Goal: Task Accomplishment & Management: Use online tool/utility

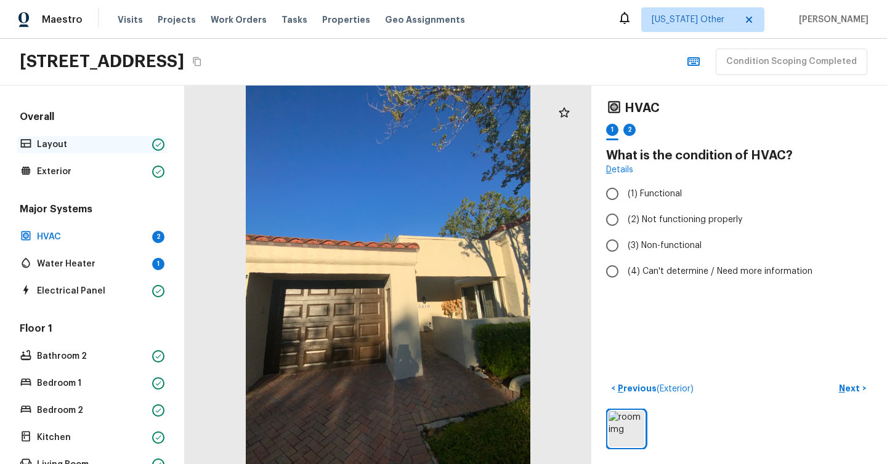
click at [103, 146] on p "Layout" at bounding box center [92, 145] width 110 height 12
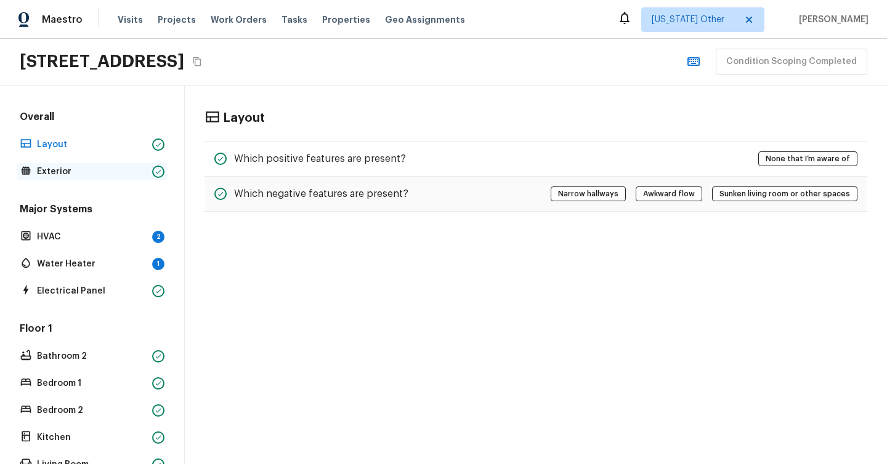
click at [103, 168] on p "Exterior" at bounding box center [92, 172] width 110 height 12
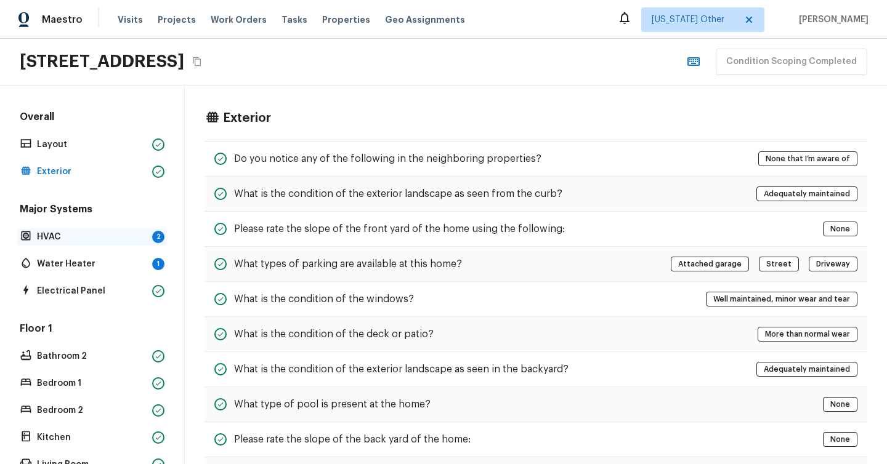
click at [98, 237] on p "HVAC" at bounding box center [92, 237] width 110 height 12
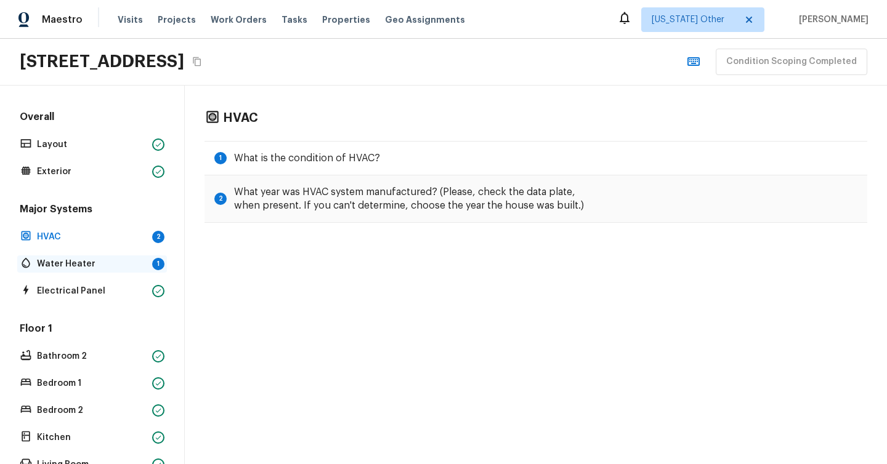
click at [98, 265] on p "Water Heater" at bounding box center [92, 264] width 110 height 12
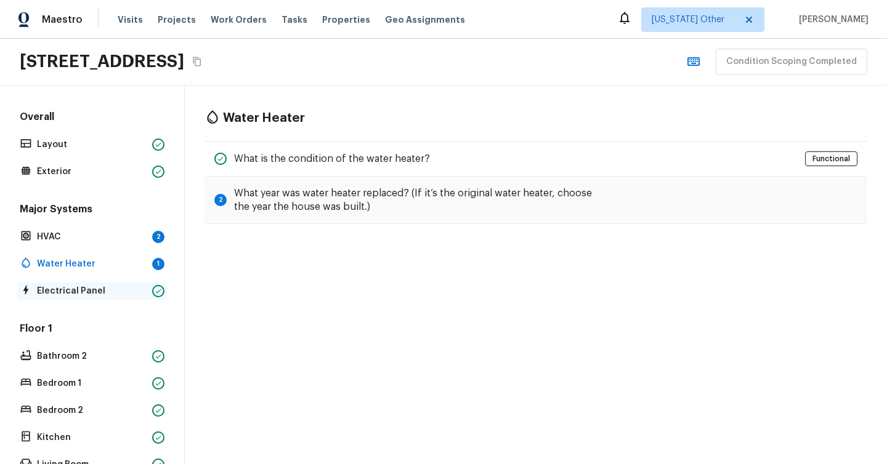
click at [100, 297] on div "Electrical Panel" at bounding box center [92, 291] width 150 height 17
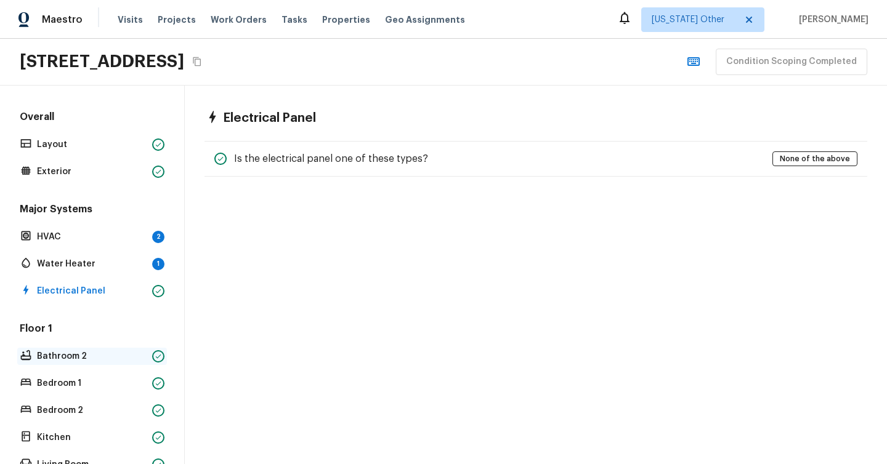
click at [84, 357] on p "Bathroom 2" at bounding box center [92, 356] width 110 height 12
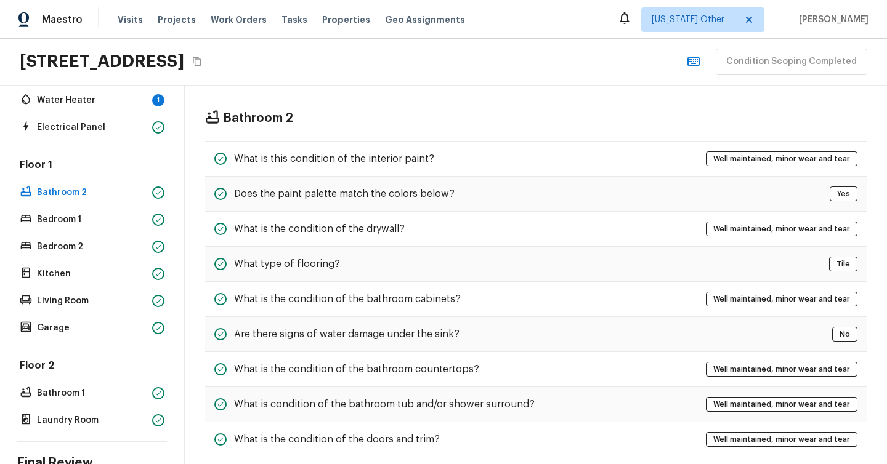
scroll to position [264, 0]
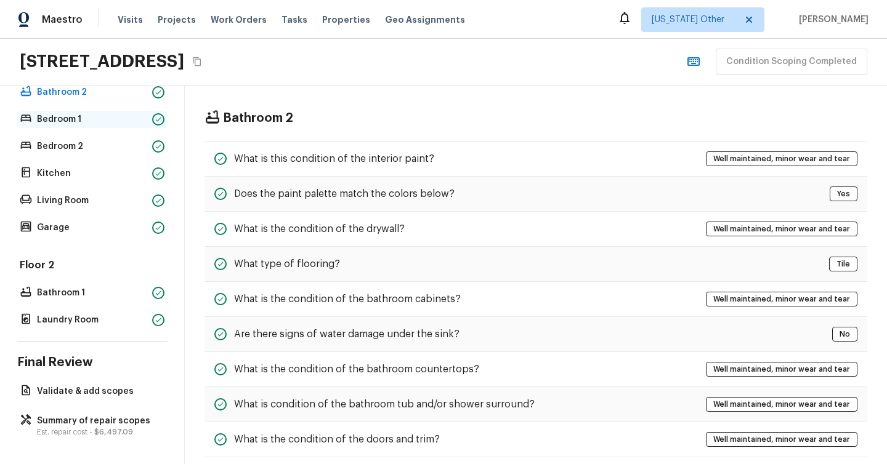
click at [98, 123] on p "Bedroom 1" at bounding box center [92, 119] width 110 height 12
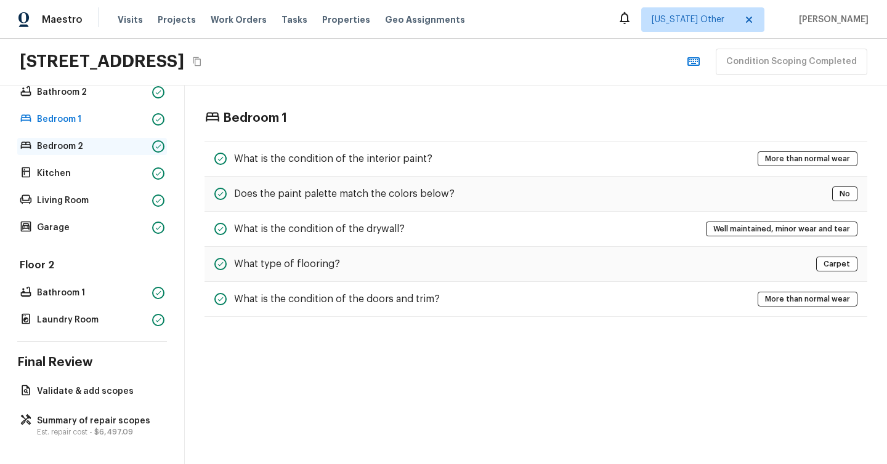
click at [105, 145] on p "Bedroom 2" at bounding box center [92, 146] width 110 height 12
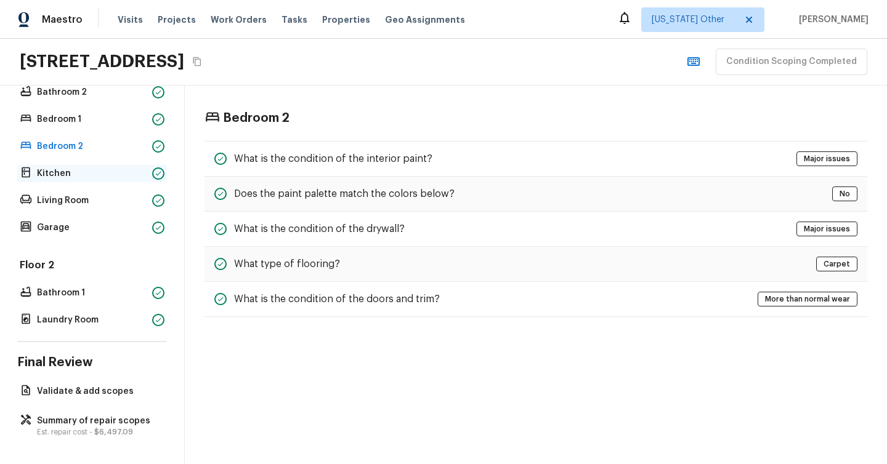
click at [97, 174] on p "Kitchen" at bounding box center [92, 174] width 110 height 12
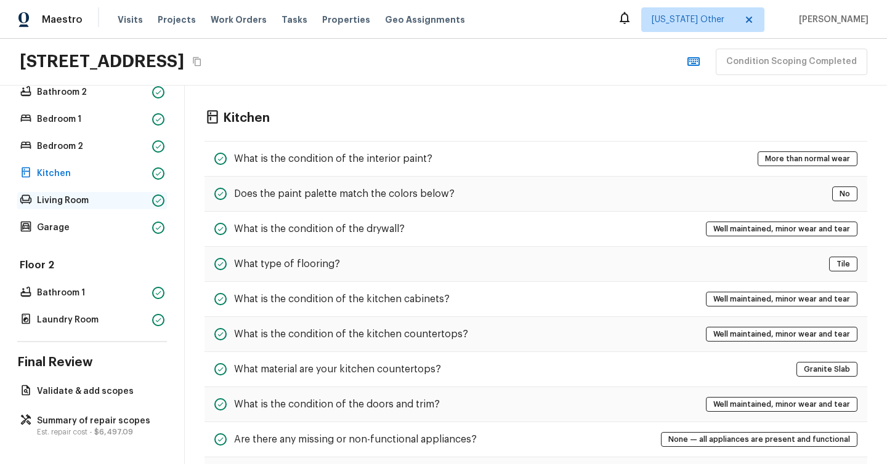
click at [98, 196] on p "Living Room" at bounding box center [92, 201] width 110 height 12
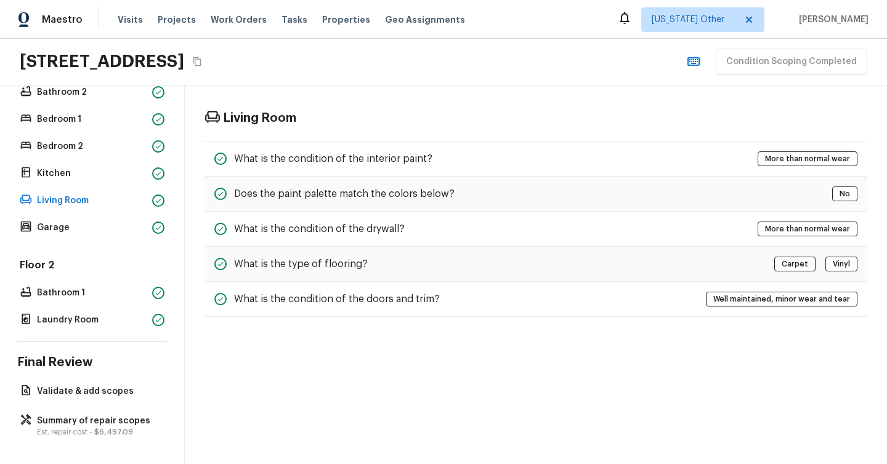
click at [97, 214] on div "Floor 1 Bathroom 2 Bedroom 1 Bedroom 2 Kitchen Living Room Garage" at bounding box center [92, 147] width 150 height 179
click at [97, 227] on p "Garage" at bounding box center [92, 228] width 110 height 12
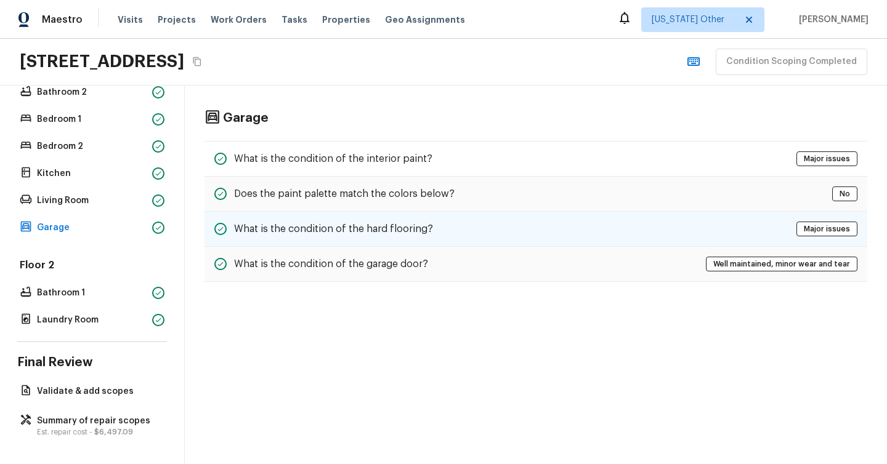
click at [818, 230] on span "Major issues" at bounding box center [826, 229] width 55 height 12
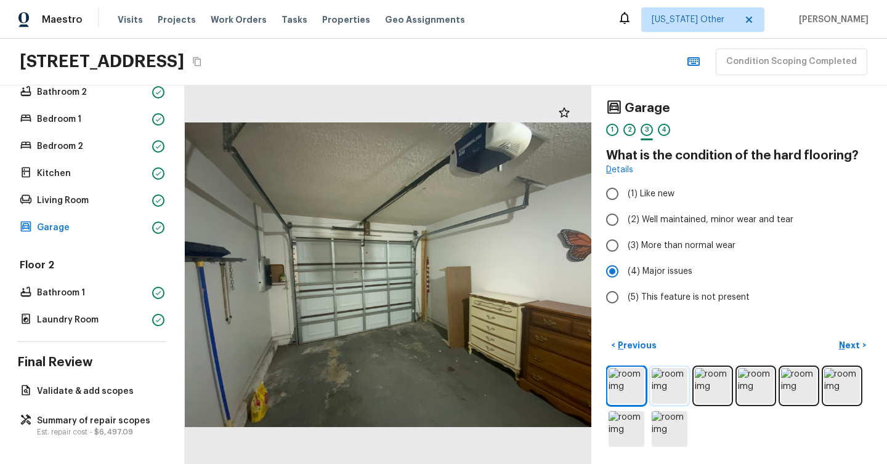
click at [673, 389] on img at bounding box center [670, 386] width 36 height 36
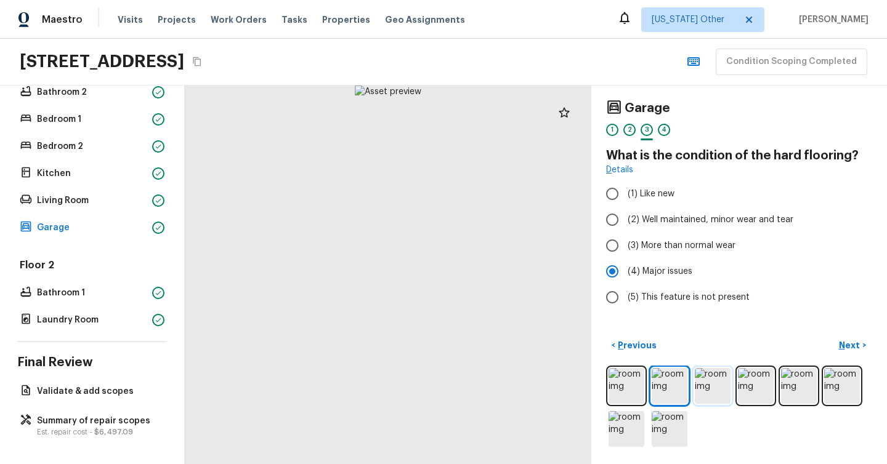
click at [714, 384] on img at bounding box center [713, 386] width 36 height 36
click at [760, 388] on img at bounding box center [756, 386] width 36 height 36
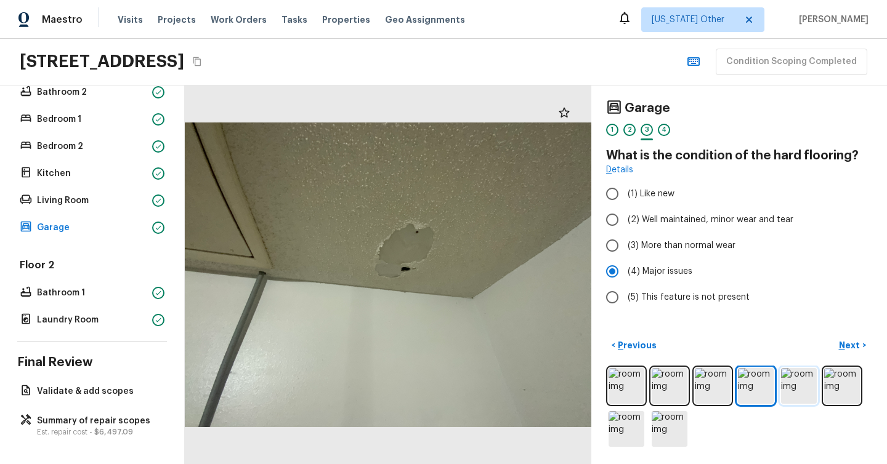
click at [804, 385] on img at bounding box center [799, 386] width 36 height 36
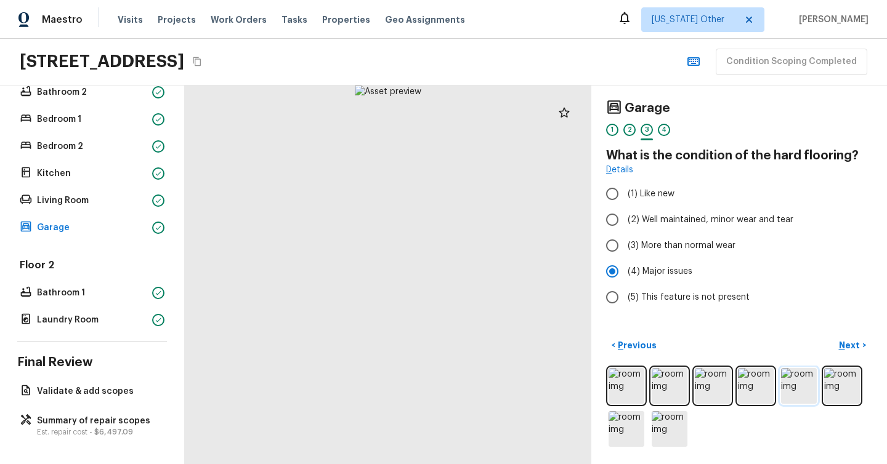
click at [800, 386] on img at bounding box center [799, 386] width 36 height 36
click at [838, 391] on img at bounding box center [842, 386] width 36 height 36
click at [617, 434] on img at bounding box center [627, 429] width 36 height 36
click at [677, 431] on img at bounding box center [670, 429] width 36 height 36
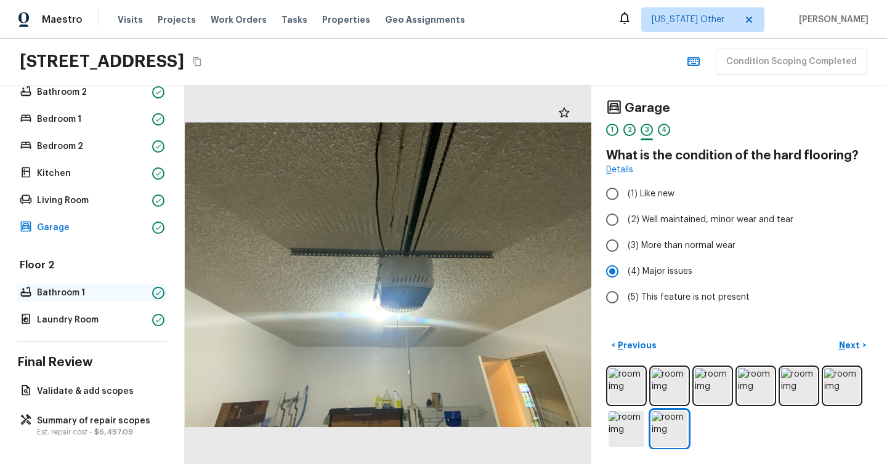
click at [107, 294] on p "Bathroom 1" at bounding box center [92, 293] width 110 height 12
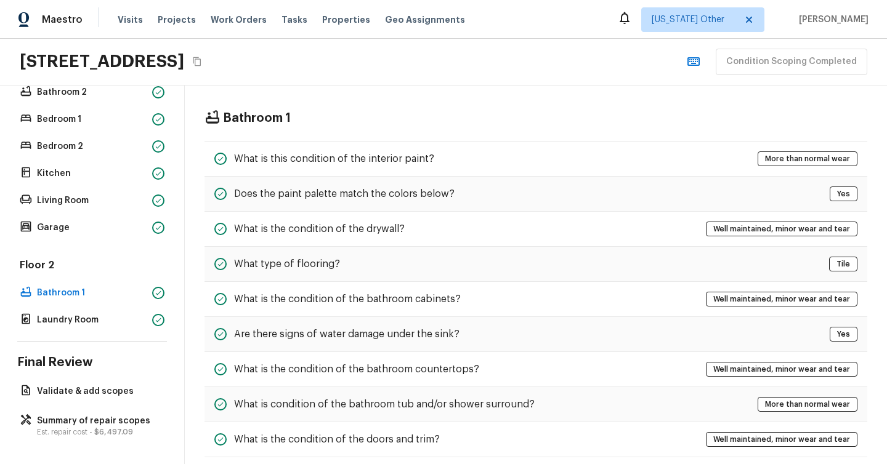
click at [108, 310] on div "Floor 2 Bathroom 1 Laundry Room" at bounding box center [92, 294] width 150 height 70
click at [108, 321] on p "Laundry Room" at bounding box center [92, 320] width 110 height 12
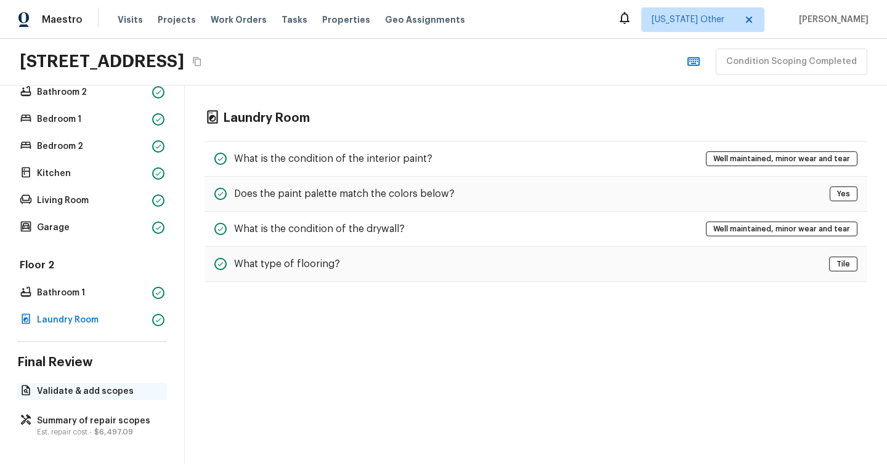
click at [113, 392] on p "Validate & add scopes" at bounding box center [98, 392] width 123 height 12
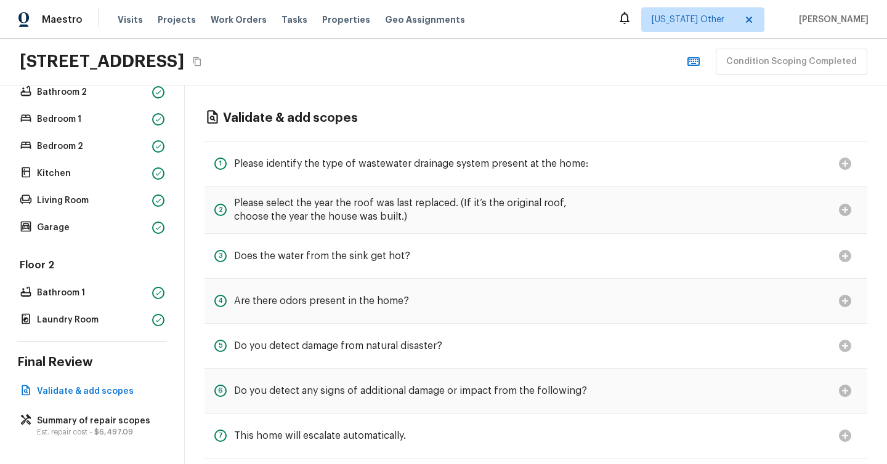
scroll to position [19, 0]
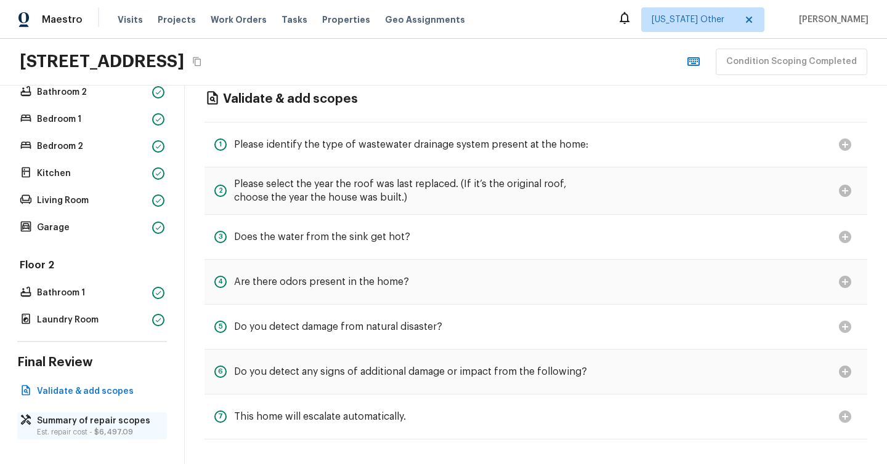
click at [113, 423] on p "Summary of repair scopes" at bounding box center [98, 421] width 123 height 12
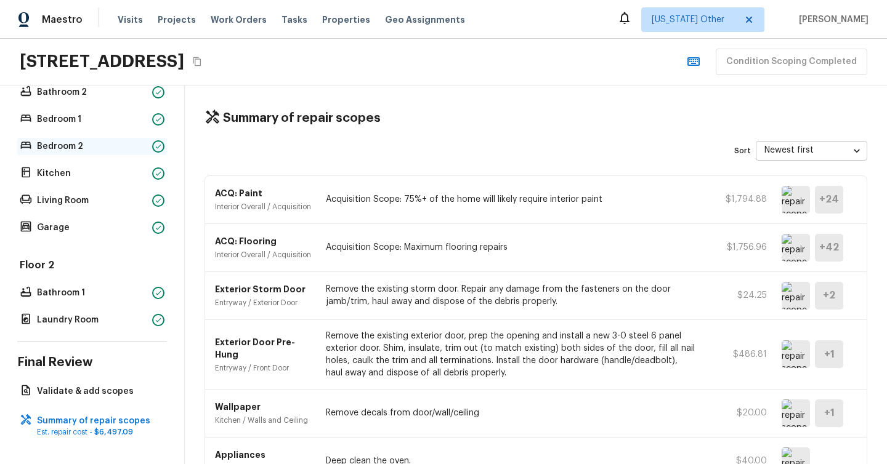
scroll to position [0, 0]
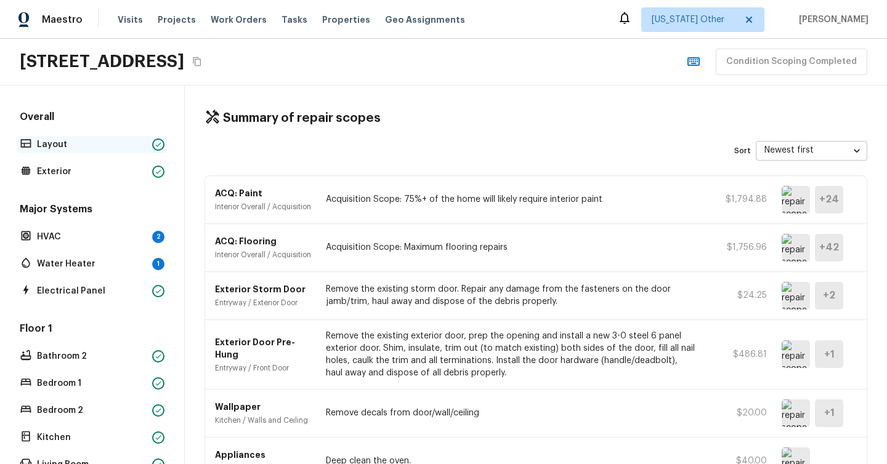
click at [91, 147] on p "Layout" at bounding box center [92, 145] width 110 height 12
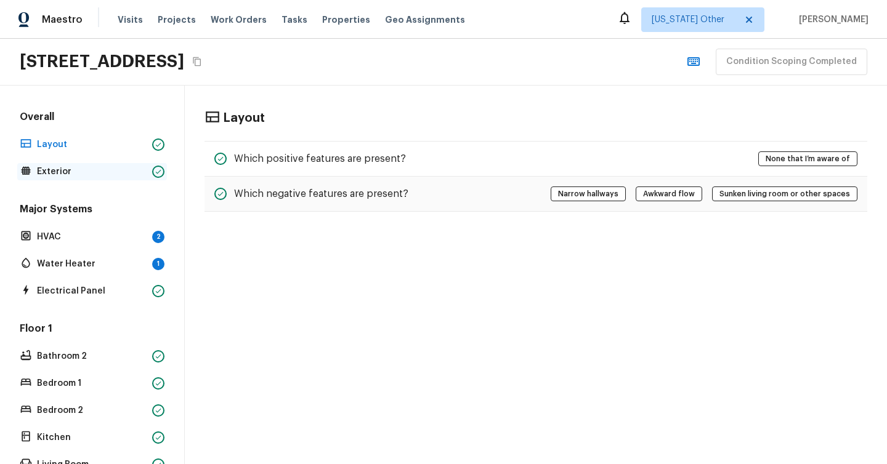
click at [92, 164] on div "Exterior" at bounding box center [92, 171] width 150 height 17
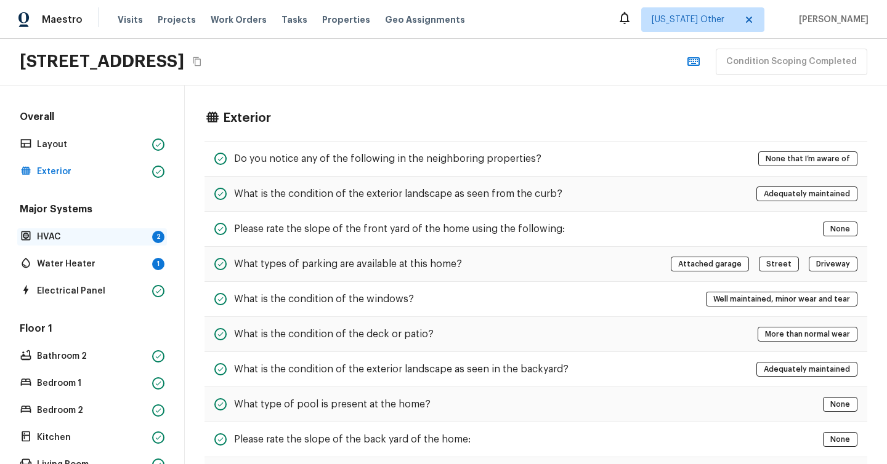
click at [92, 233] on p "HVAC" at bounding box center [92, 237] width 110 height 12
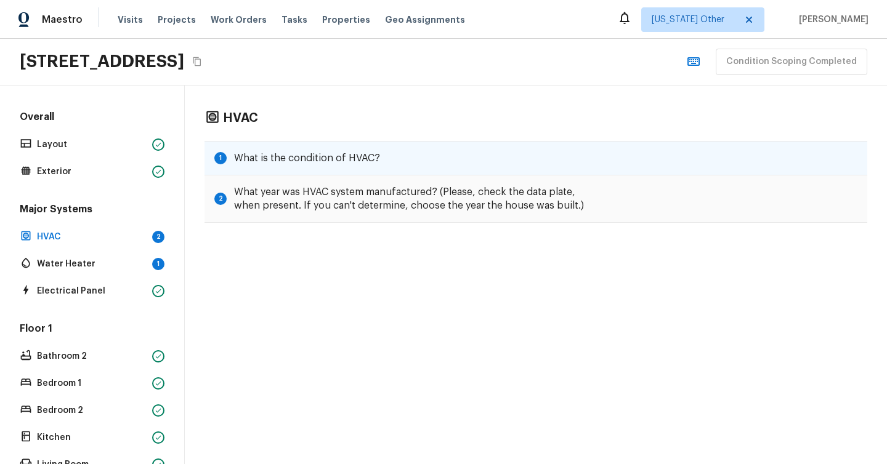
click at [359, 161] on h5 "What is the condition of HVAC?" at bounding box center [307, 159] width 146 height 14
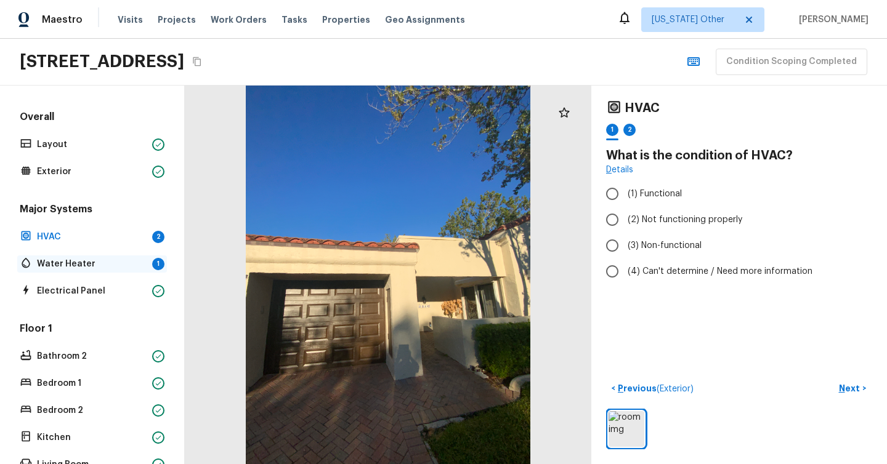
click at [96, 261] on p "Water Heater" at bounding box center [92, 264] width 110 height 12
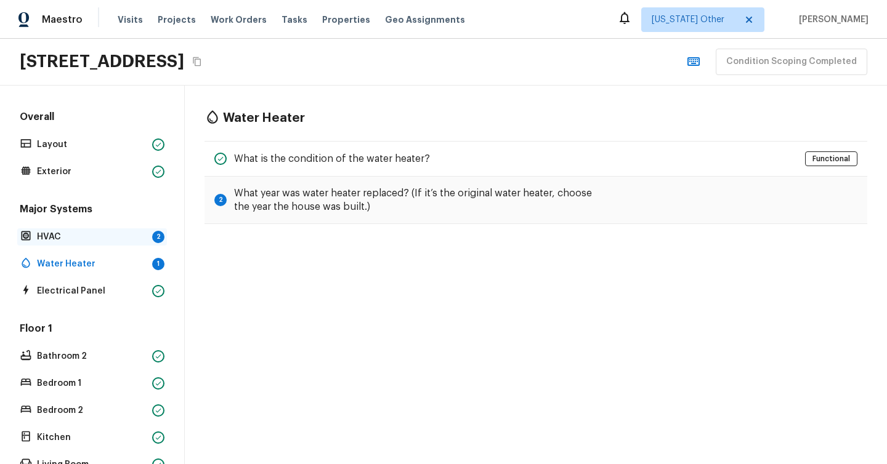
click at [115, 240] on p "HVAC" at bounding box center [92, 237] width 110 height 12
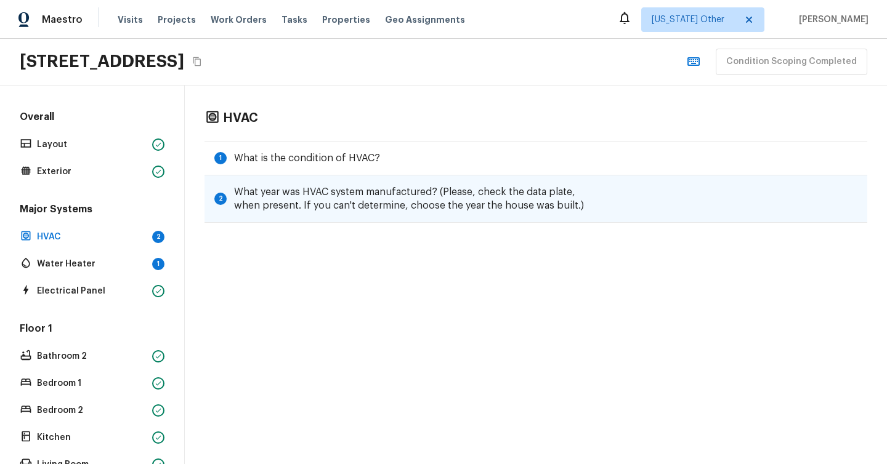
click at [328, 187] on h5 "What year was HVAC system manufactured? (Please, check the data plate, when pre…" at bounding box center [417, 198] width 366 height 27
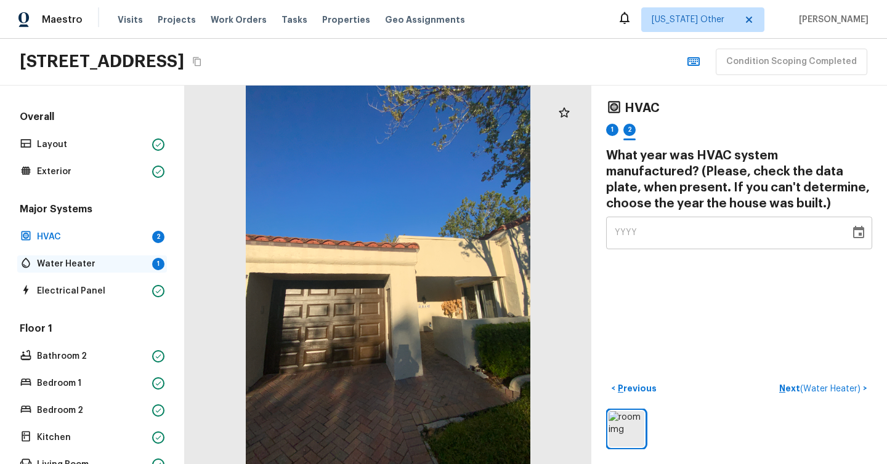
click at [95, 269] on p "Water Heater" at bounding box center [92, 264] width 110 height 12
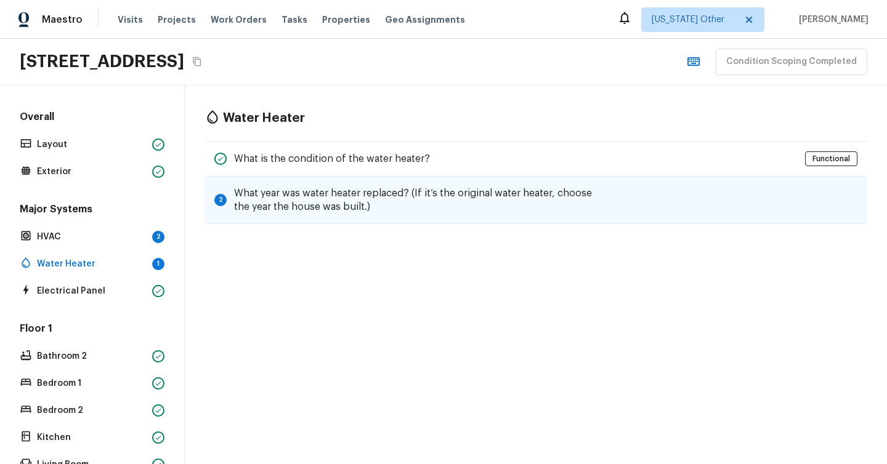
click at [421, 206] on h5 "What year was water heater replaced? (If it’s the original water heater, choose…" at bounding box center [417, 200] width 366 height 27
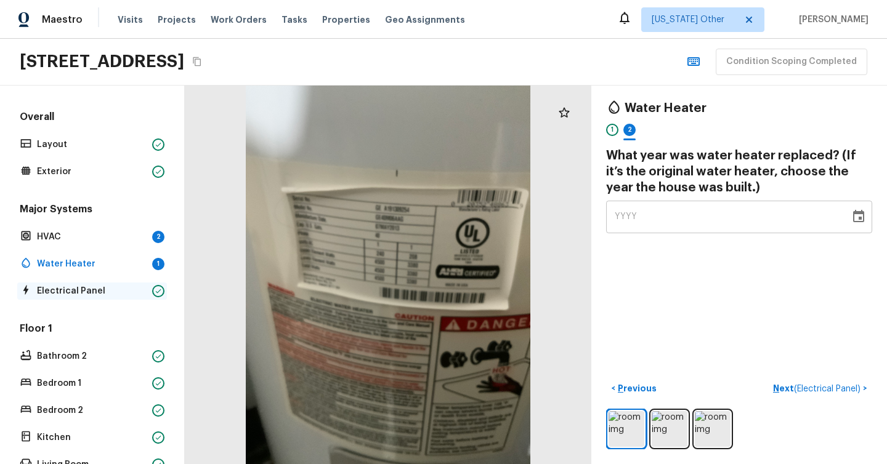
click at [99, 296] on p "Electrical Panel" at bounding box center [92, 291] width 110 height 12
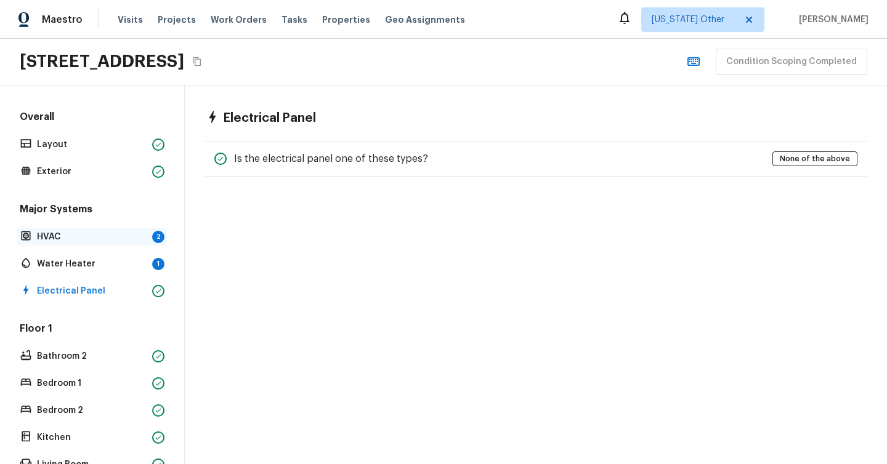
click at [97, 230] on div "HVAC 2" at bounding box center [92, 237] width 150 height 17
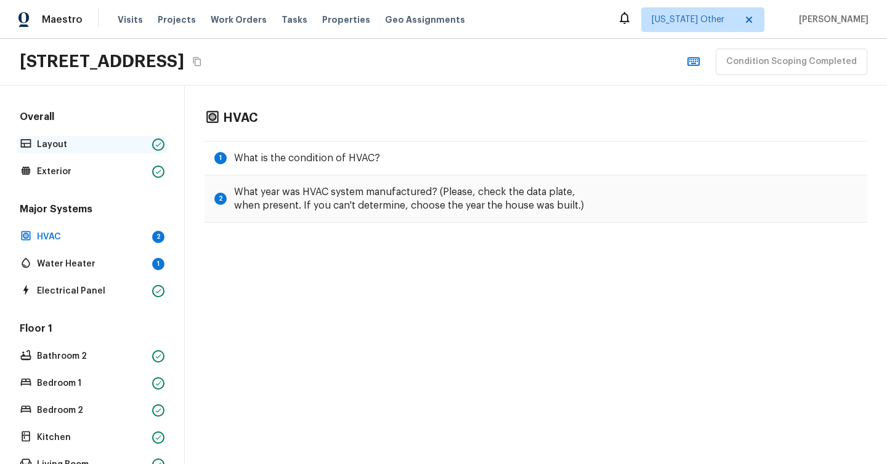
click at [95, 139] on p "Layout" at bounding box center [92, 145] width 110 height 12
